Goal: Navigation & Orientation: Find specific page/section

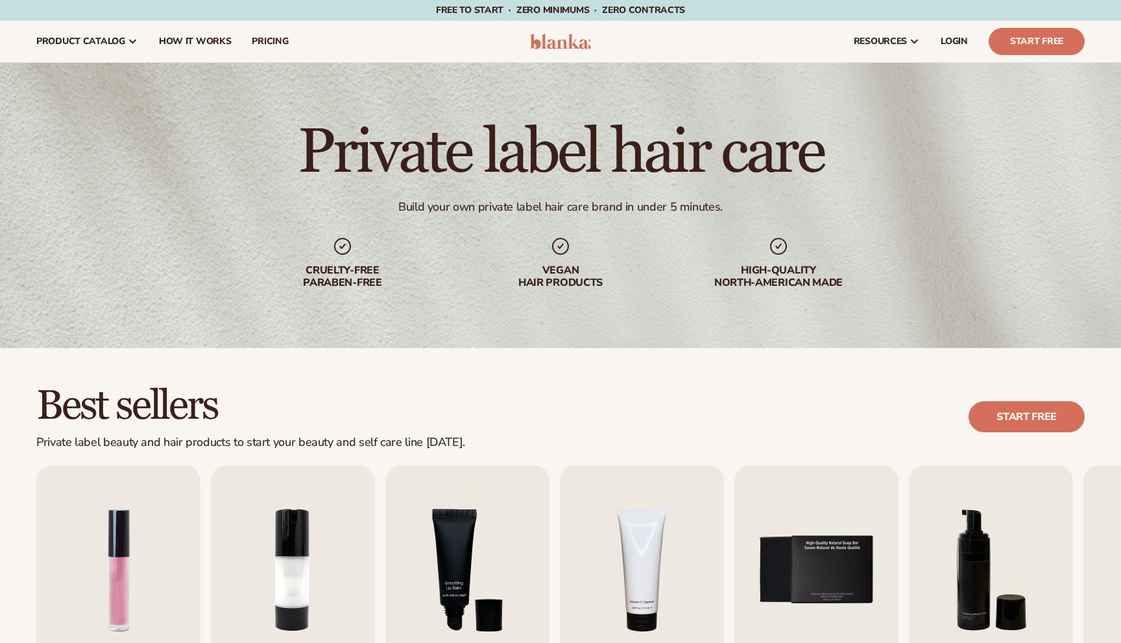
scroll to position [298, 0]
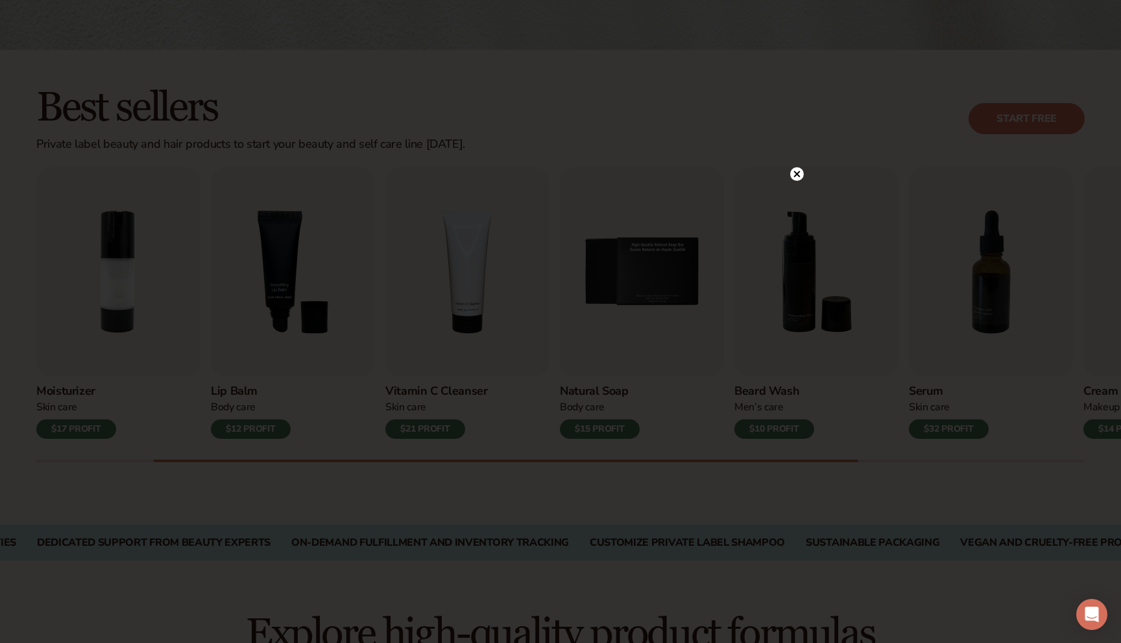
click at [797, 176] on circle at bounding box center [797, 174] width 14 height 14
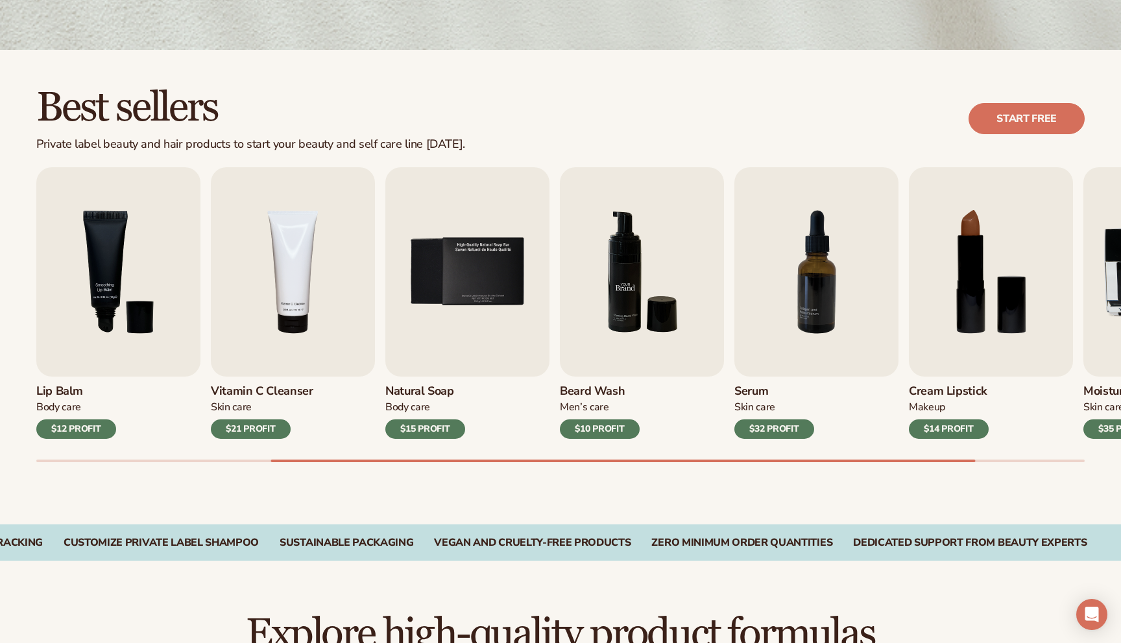
click at [607, 278] on img "6 / 9" at bounding box center [642, 272] width 164 height 210
click at [654, 247] on img "6 / 9" at bounding box center [642, 272] width 164 height 210
click at [632, 351] on img "6 / 9" at bounding box center [642, 272] width 164 height 210
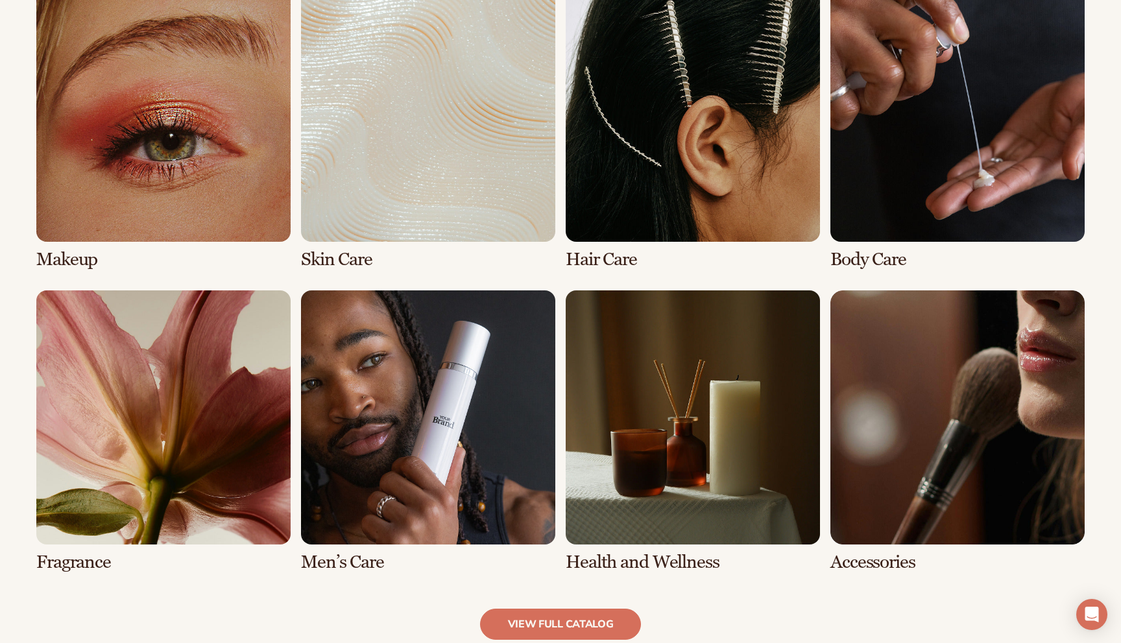
scroll to position [1013, 0]
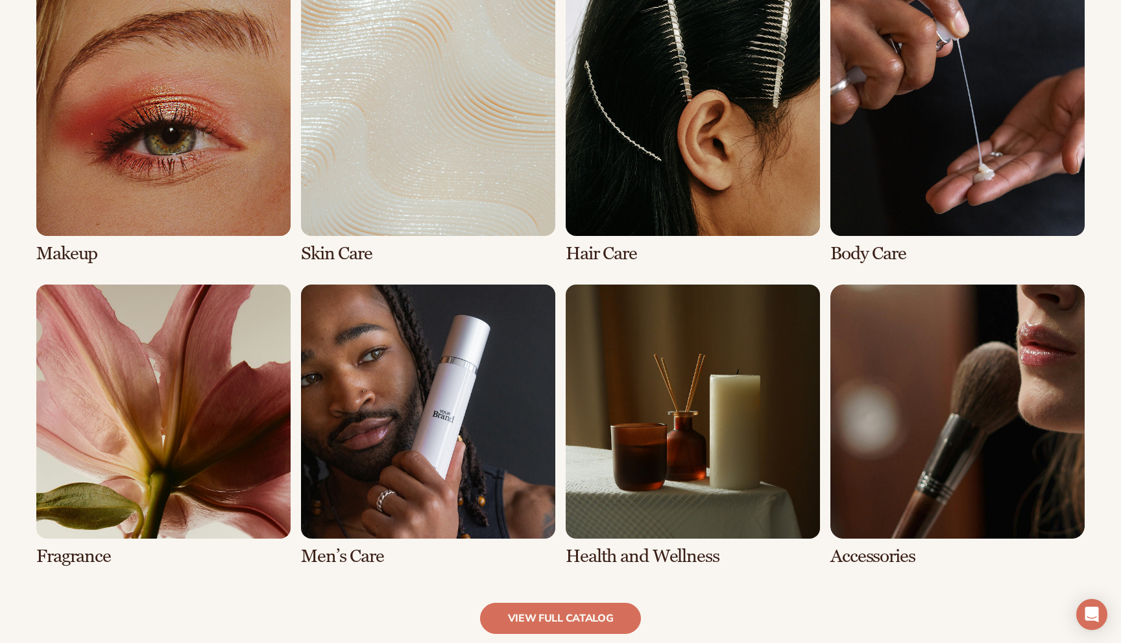
click at [454, 368] on link "6 / 8" at bounding box center [428, 426] width 254 height 282
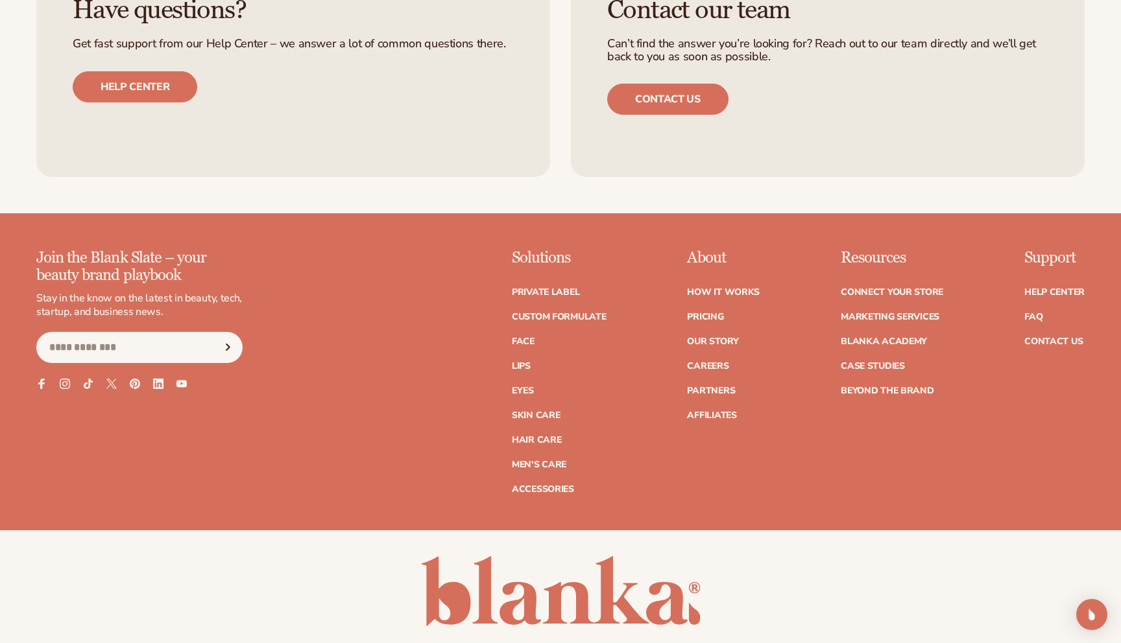
scroll to position [2402, 0]
